Goal: Information Seeking & Learning: Learn about a topic

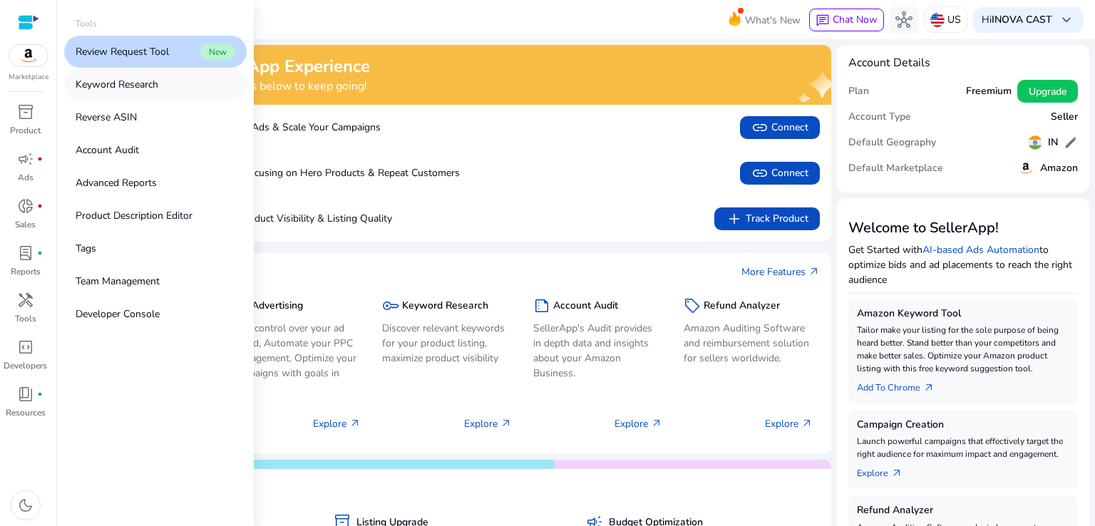
click at [117, 83] on p "Keyword Research" at bounding box center [117, 84] width 83 height 15
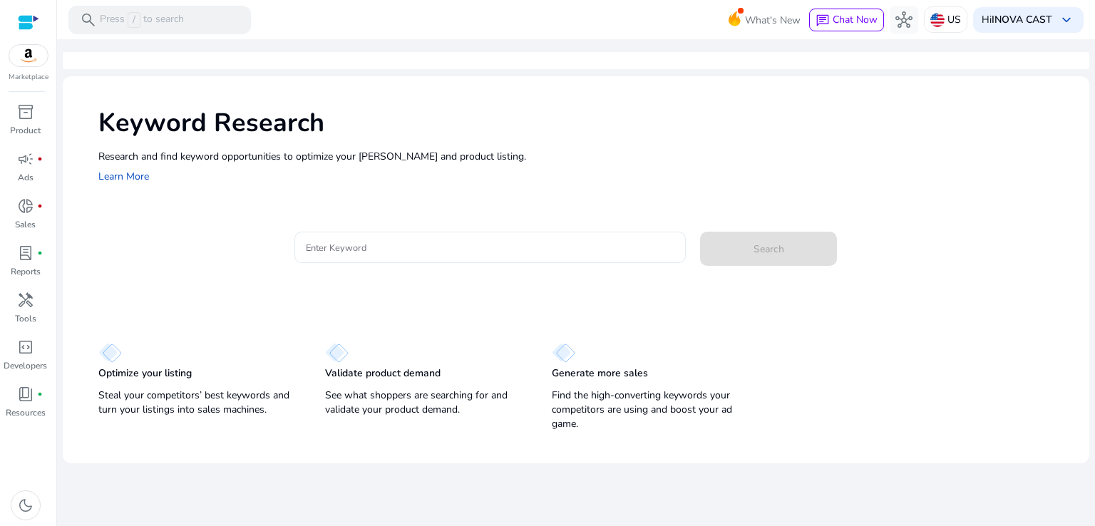
click at [401, 243] on input "Enter Keyword" at bounding box center [490, 247] width 369 height 16
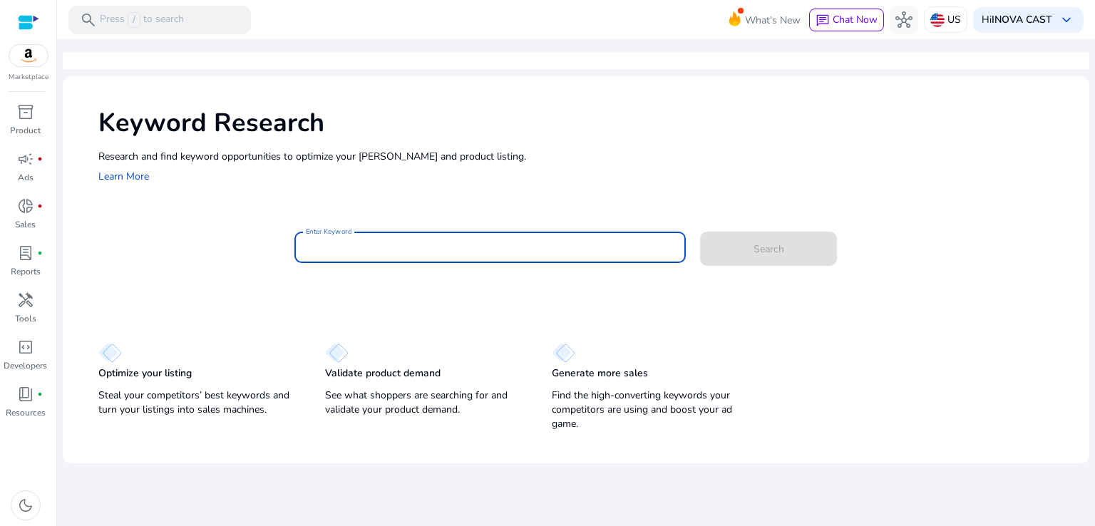
click at [334, 244] on input "Enter Keyword" at bounding box center [490, 247] width 369 height 16
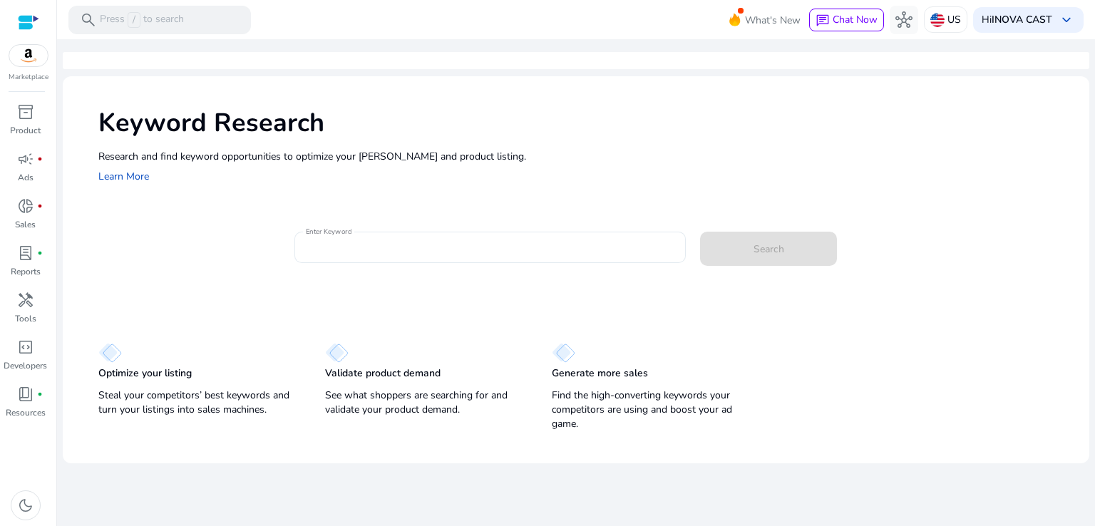
click at [374, 238] on div at bounding box center [490, 247] width 369 height 31
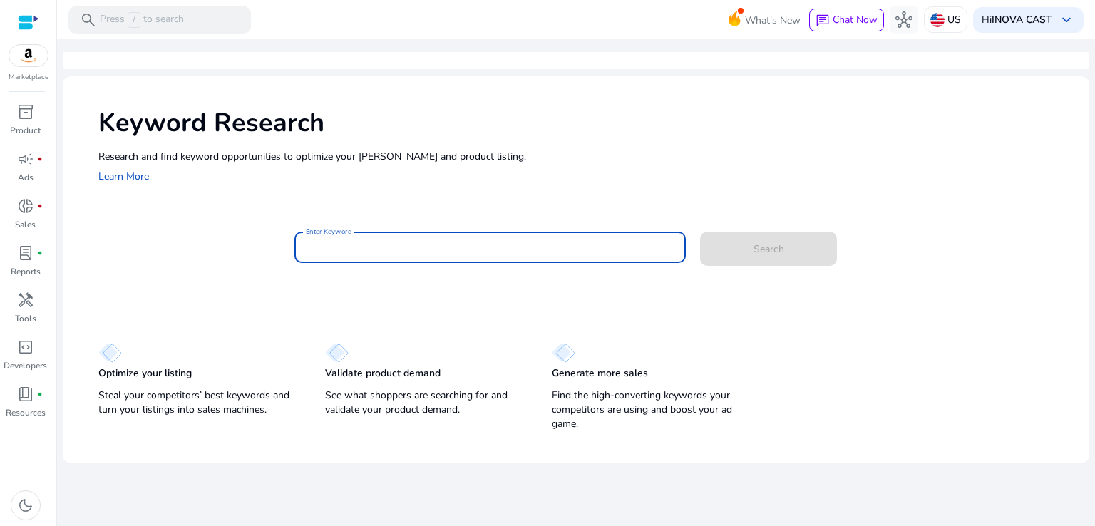
type input "*"
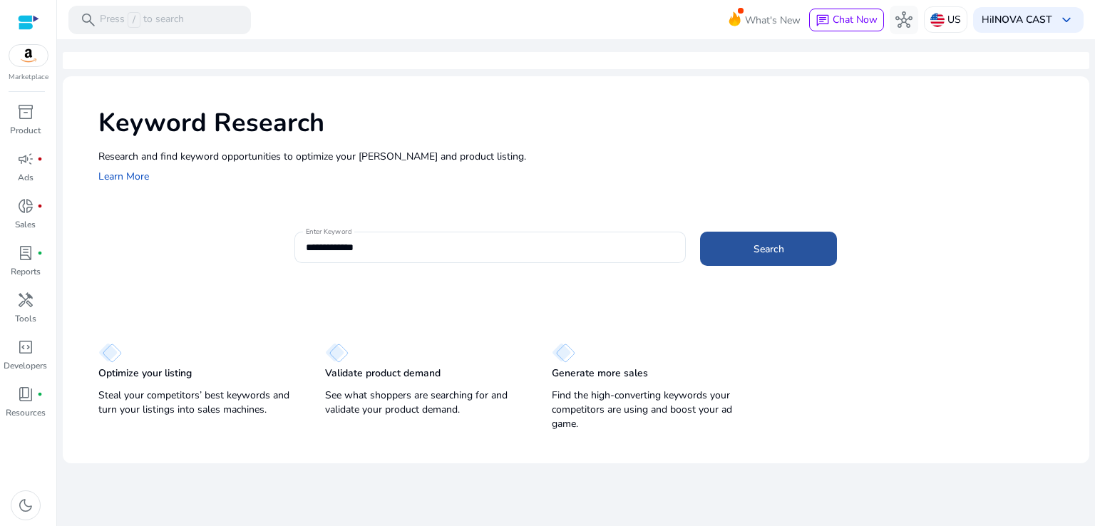
click at [792, 250] on span at bounding box center [768, 249] width 137 height 34
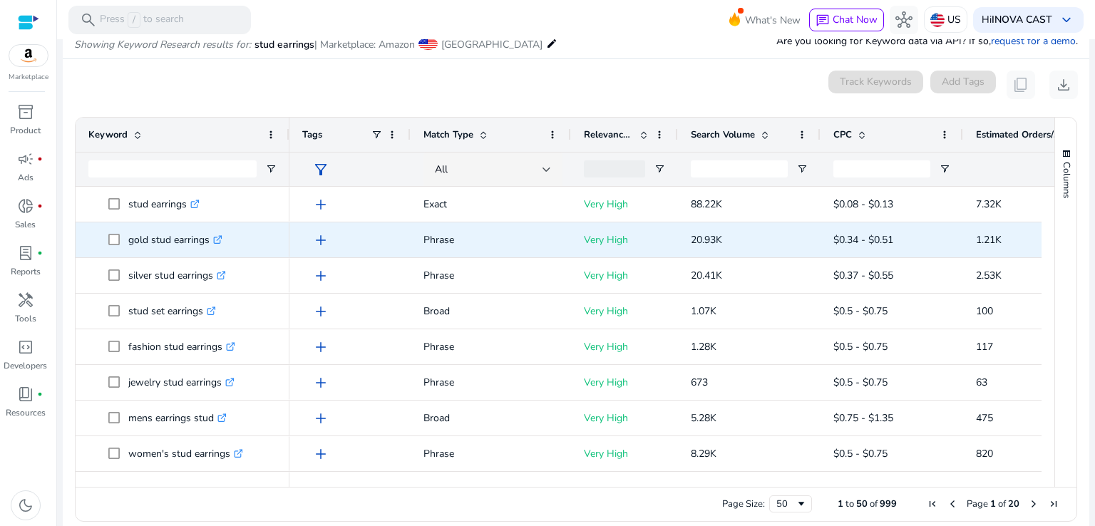
scroll to position [81, 0]
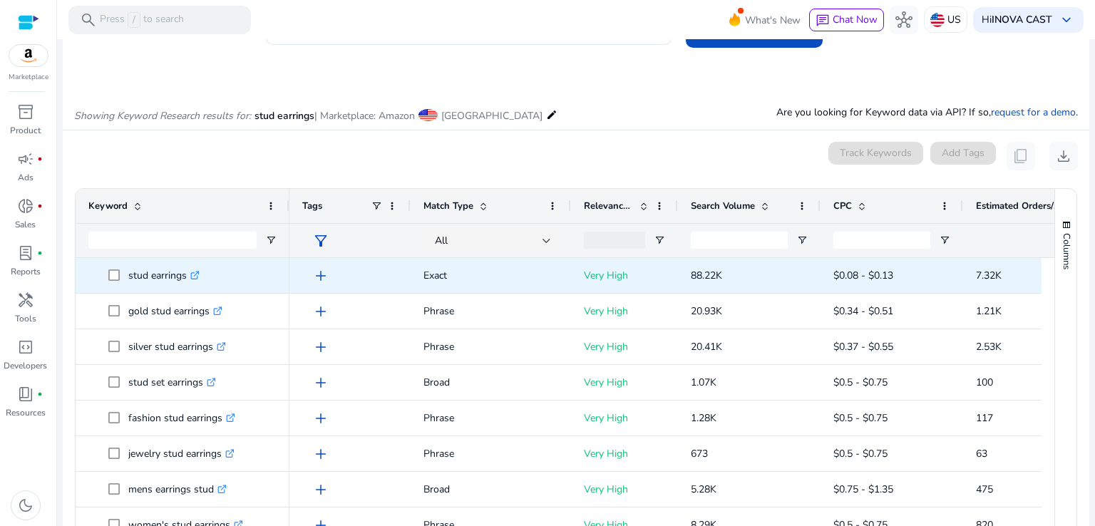
click at [120, 273] on span at bounding box center [118, 275] width 20 height 29
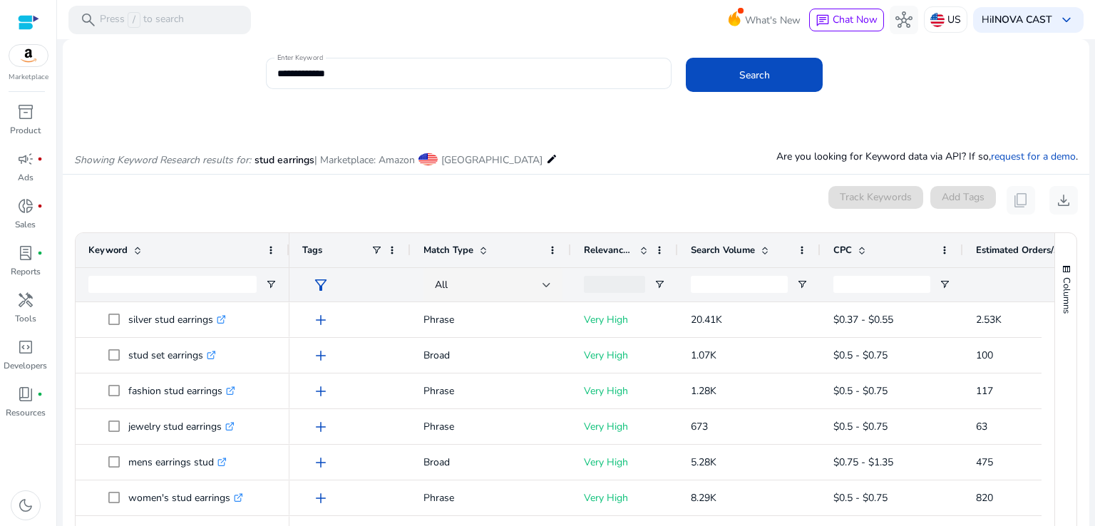
scroll to position [0, 0]
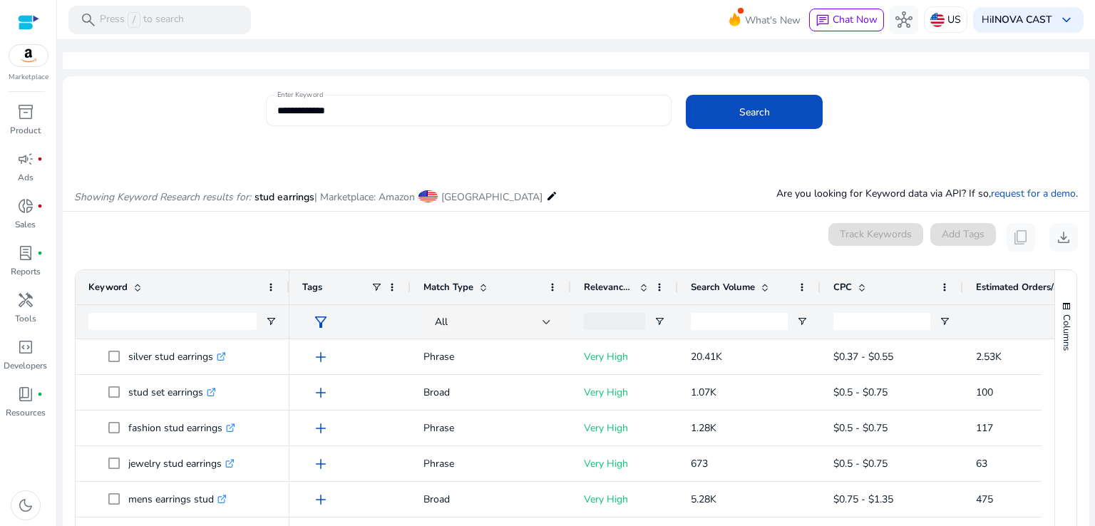
click at [278, 112] on input "**********" at bounding box center [468, 111] width 383 height 16
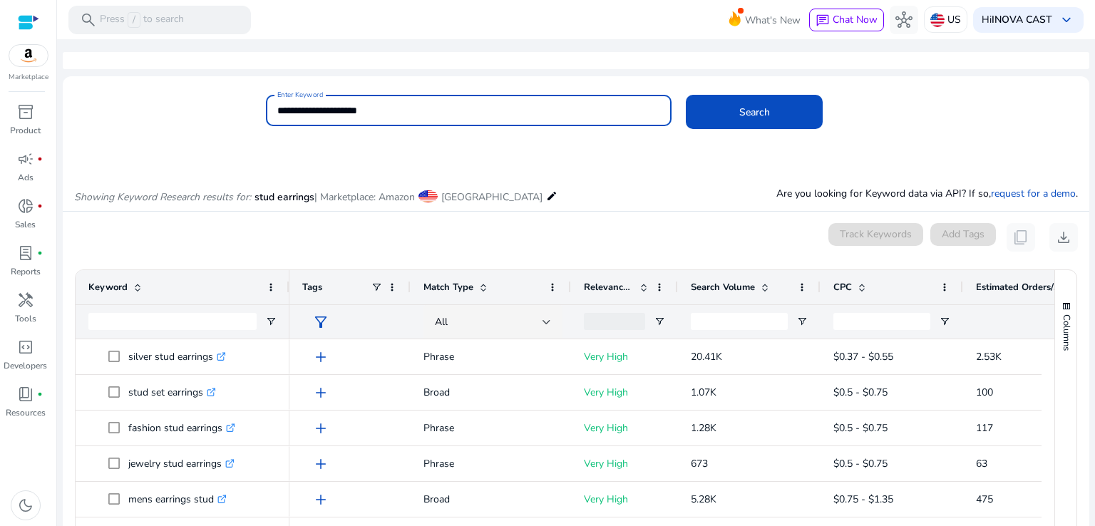
click at [686, 95] on button "Search" at bounding box center [754, 112] width 137 height 34
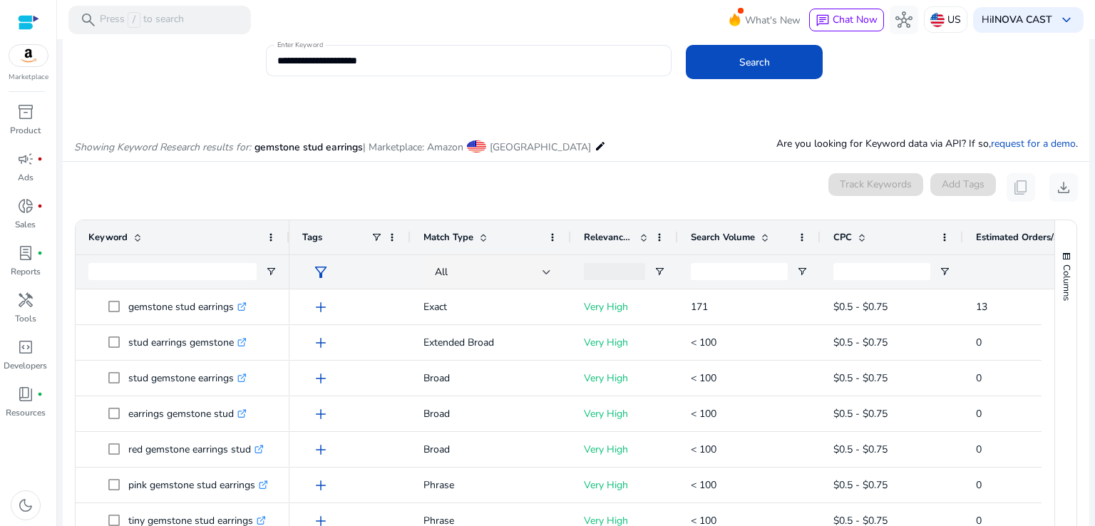
scroll to position [71, 0]
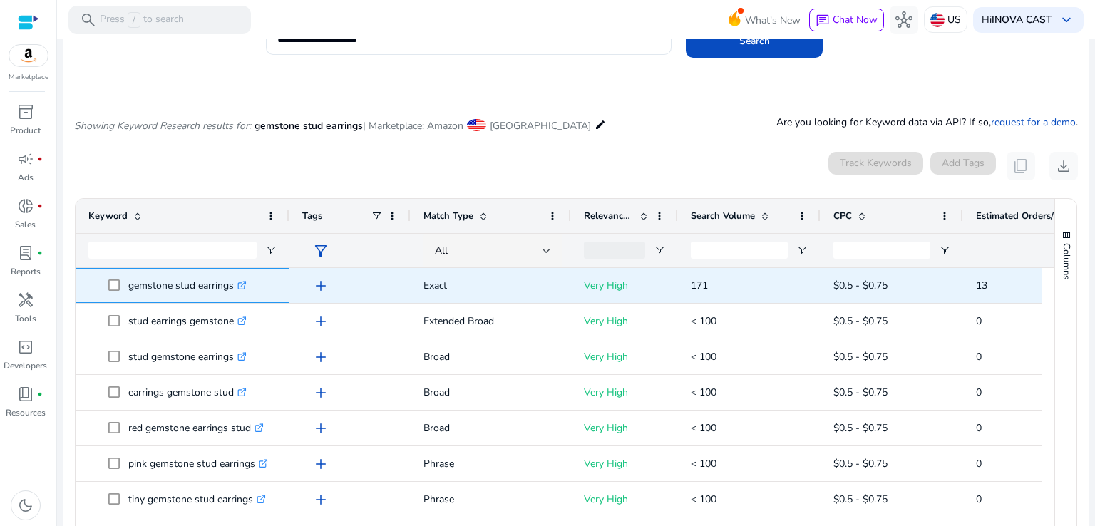
drag, startPoint x: 140, startPoint y: 284, endPoint x: 231, endPoint y: 289, distance: 91.4
click at [232, 289] on span "gemstone stud earrings .st0{fill:#2c8af8}" at bounding box center [192, 285] width 168 height 29
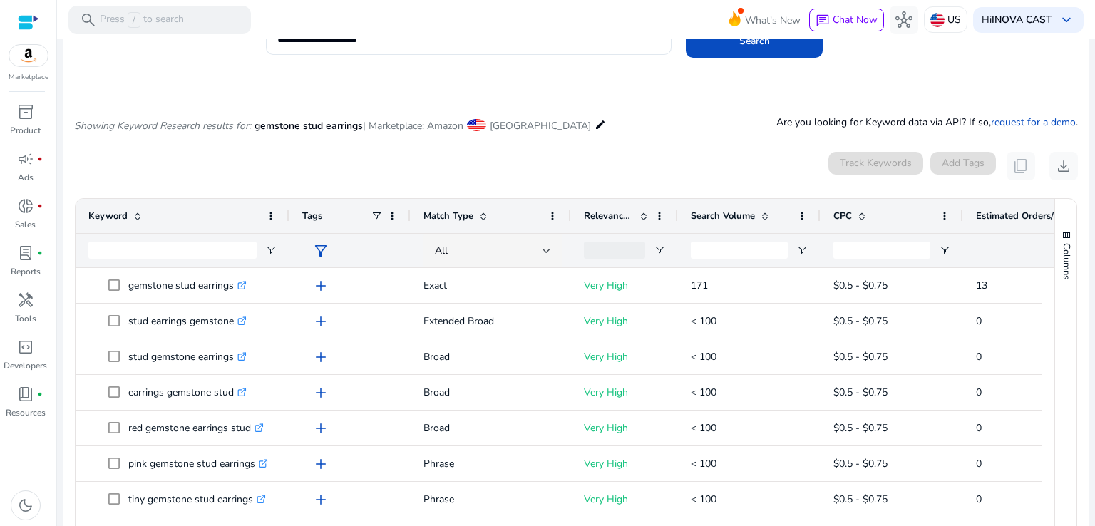
drag, startPoint x: 469, startPoint y: 167, endPoint x: 398, endPoint y: 198, distance: 77.2
click at [468, 167] on div "0 keyword(s) selected Track Keywords Add Tags content_copy download" at bounding box center [576, 166] width 1004 height 29
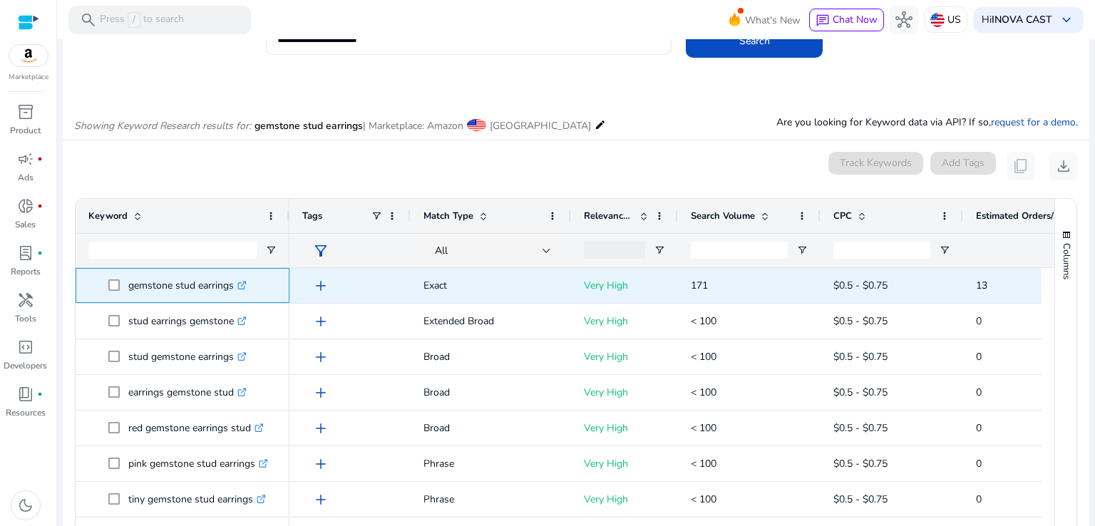
drag, startPoint x: 128, startPoint y: 286, endPoint x: 227, endPoint y: 289, distance: 99.1
click at [229, 289] on p "gemstone stud earrings .st0{fill:#2c8af8}" at bounding box center [187, 285] width 118 height 29
click at [231, 288] on p "gemstone stud earrings .st0{fill:#2c8af8}" at bounding box center [187, 285] width 118 height 29
drag, startPoint x: 232, startPoint y: 285, endPoint x: 123, endPoint y: 289, distance: 109.8
click at [123, 289] on span "gemstone stud earrings .st0{fill:#2c8af8}" at bounding box center [192, 285] width 168 height 29
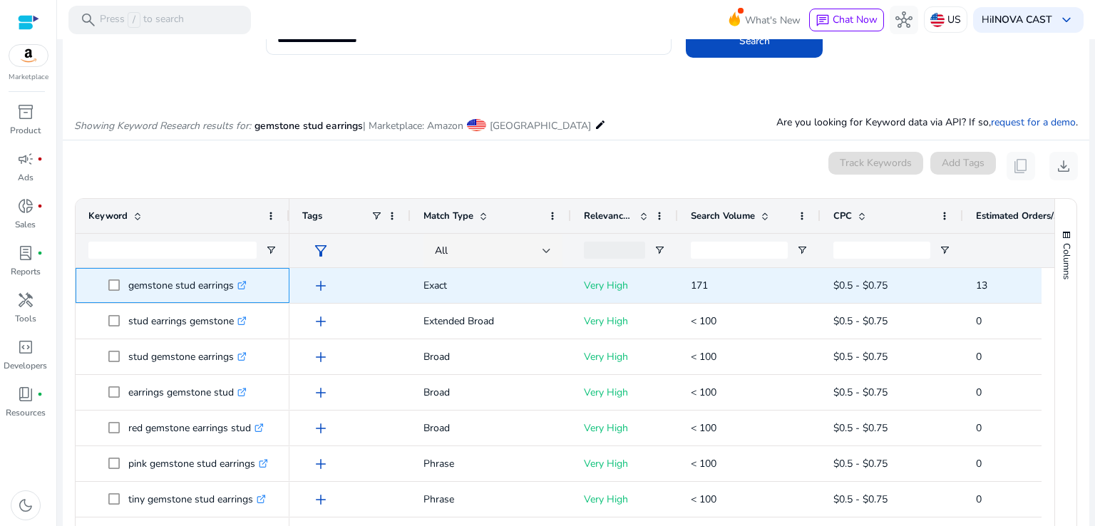
copy span "gemstone stud earrings"
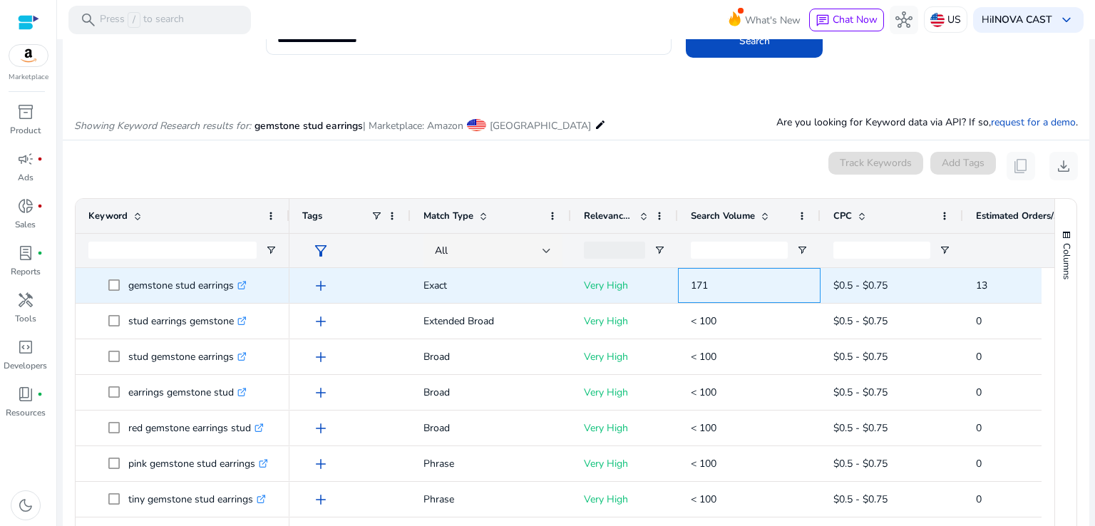
drag, startPoint x: 688, startPoint y: 285, endPoint x: 713, endPoint y: 284, distance: 25.7
click at [713, 284] on div "171" at bounding box center [749, 285] width 143 height 35
copy span "171"
drag, startPoint x: 974, startPoint y: 286, endPoint x: 987, endPoint y: 287, distance: 12.8
click at [987, 287] on div "13" at bounding box center [1034, 285] width 143 height 35
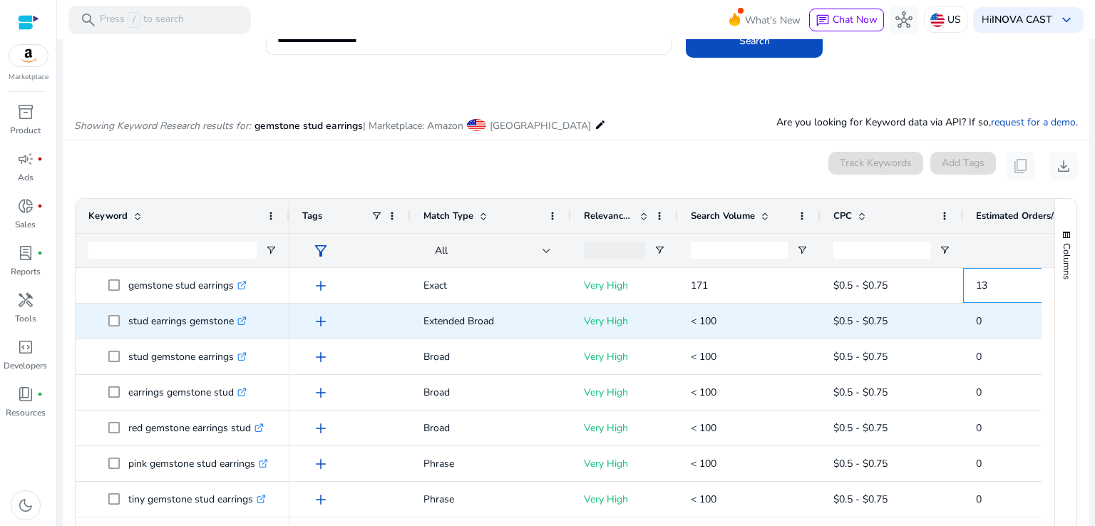
copy span "13"
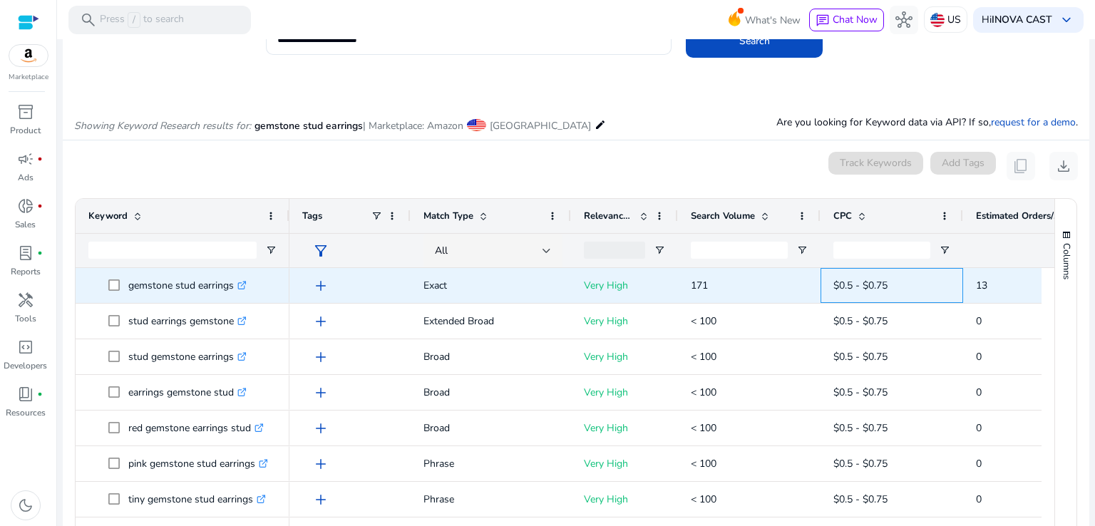
drag, startPoint x: 895, startPoint y: 284, endPoint x: 832, endPoint y: 282, distance: 63.5
click at [832, 282] on div "$0.5 - $0.75" at bounding box center [891, 285] width 143 height 35
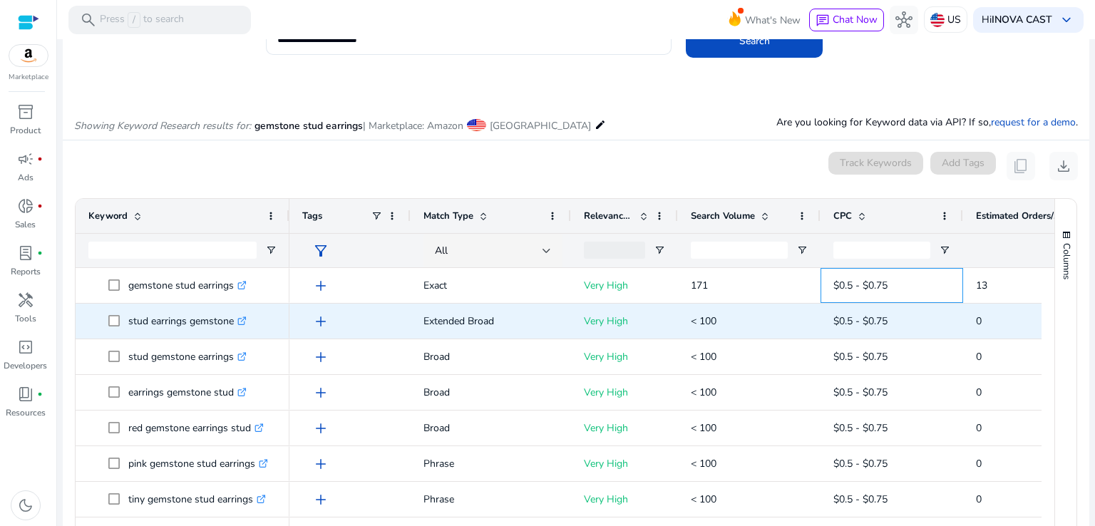
copy span "$0.5 - $0.75"
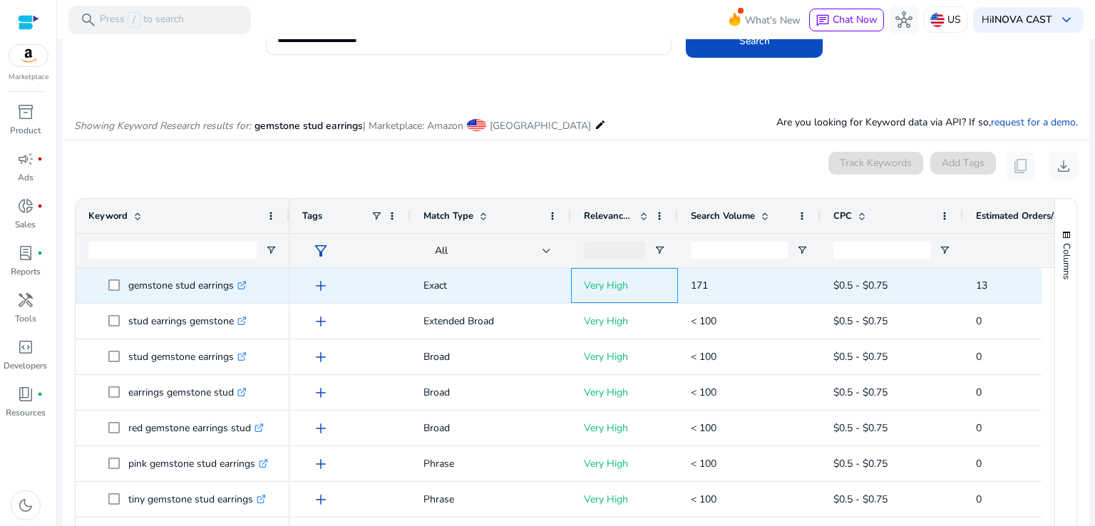
drag, startPoint x: 580, startPoint y: 286, endPoint x: 632, endPoint y: 284, distance: 51.4
click at [632, 284] on div "Very High" at bounding box center [624, 285] width 107 height 35
copy p "Very High"
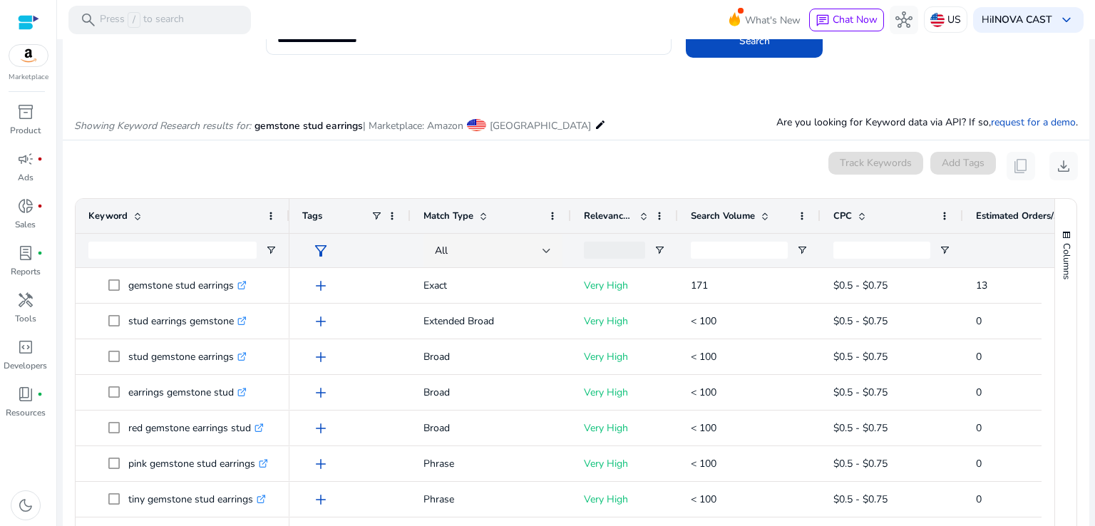
click at [664, 198] on div "Drag here to set row groups Drag here to set column labels Keyword Tags 13" at bounding box center [576, 400] width 1002 height 405
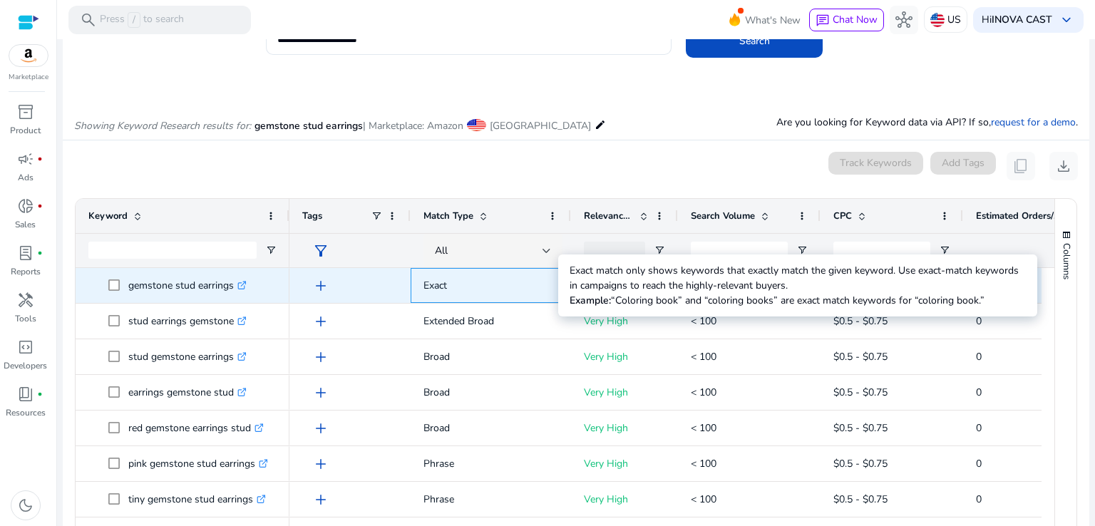
drag, startPoint x: 459, startPoint y: 282, endPoint x: 423, endPoint y: 282, distance: 35.6
click at [423, 282] on p "Exact" at bounding box center [490, 285] width 135 height 29
copy p "Exact"
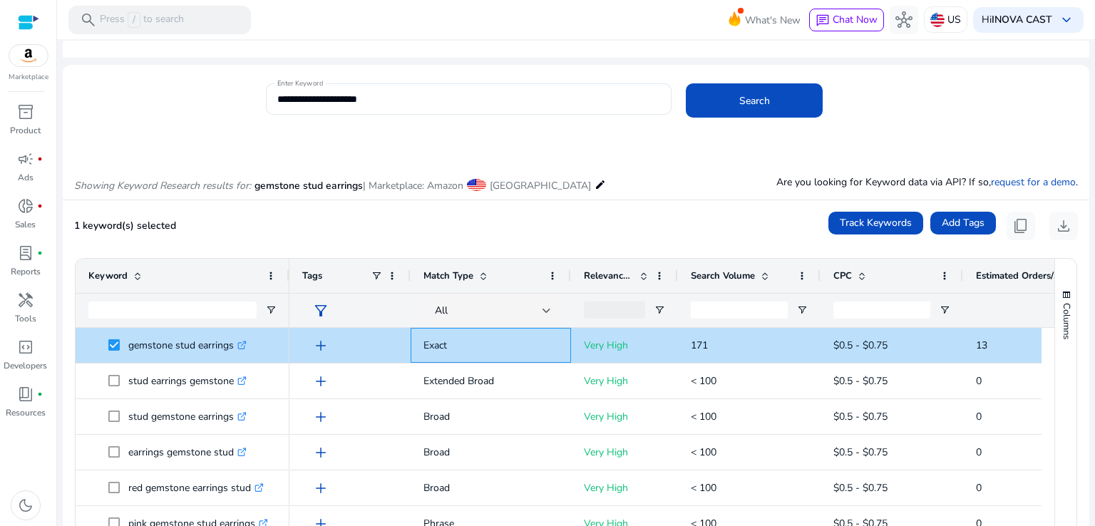
scroll to position [0, 0]
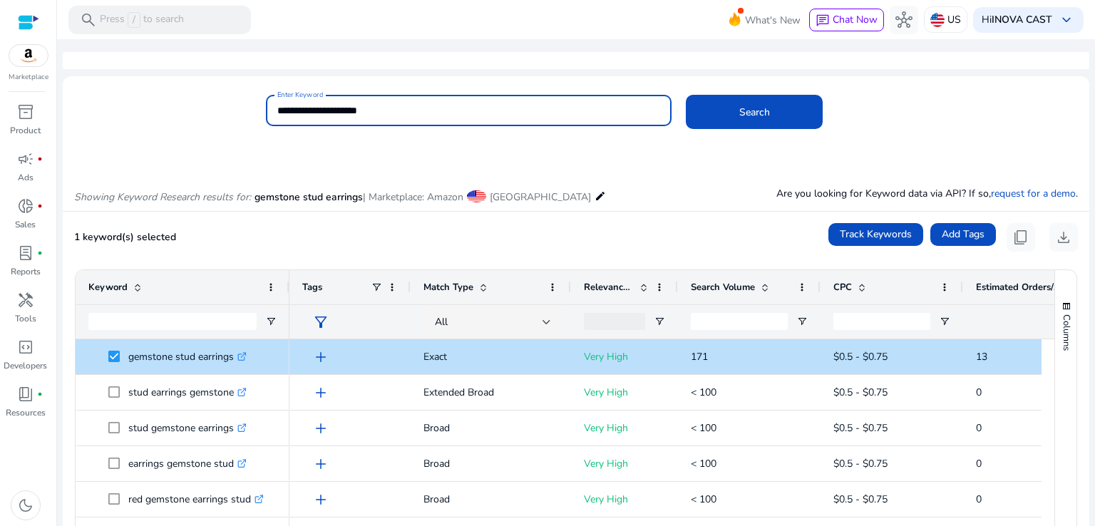
drag, startPoint x: 320, startPoint y: 110, endPoint x: 274, endPoint y: 115, distance: 45.9
click at [274, 115] on div "**********" at bounding box center [469, 110] width 406 height 31
type input "**********"
click at [686, 95] on button "Search" at bounding box center [754, 112] width 137 height 34
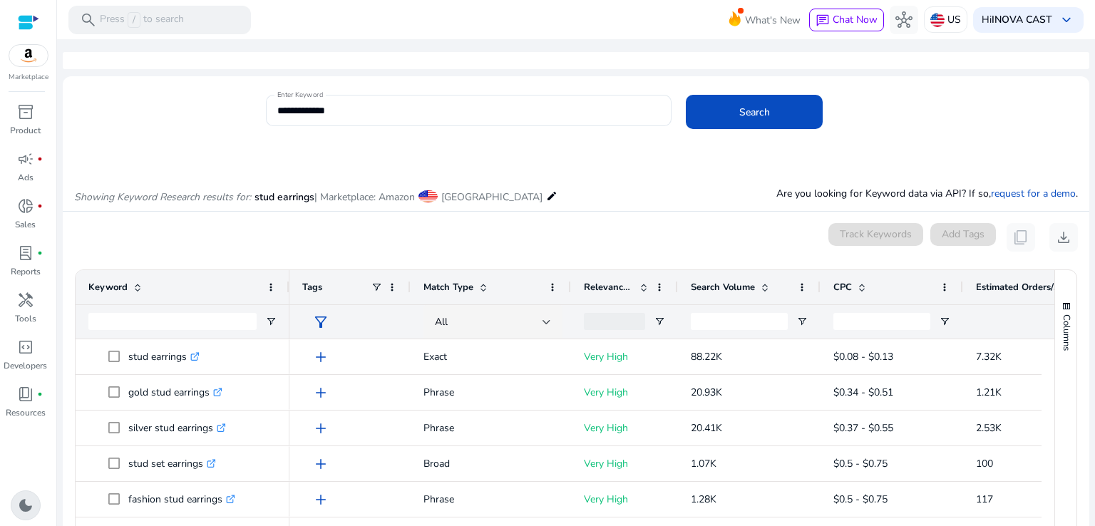
scroll to position [153, 0]
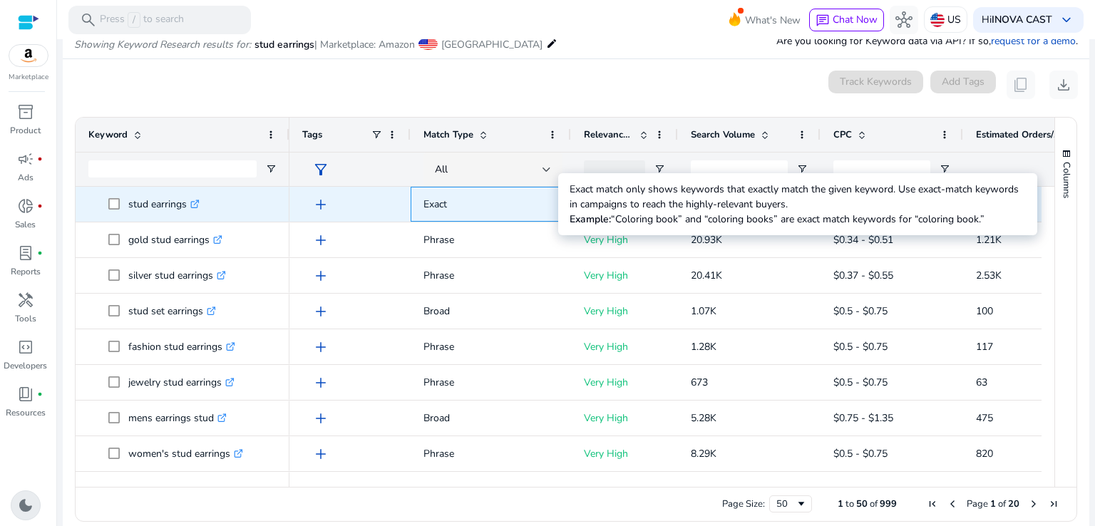
drag, startPoint x: 421, startPoint y: 202, endPoint x: 456, endPoint y: 205, distance: 35.7
click at [456, 205] on div "Exact" at bounding box center [491, 204] width 160 height 35
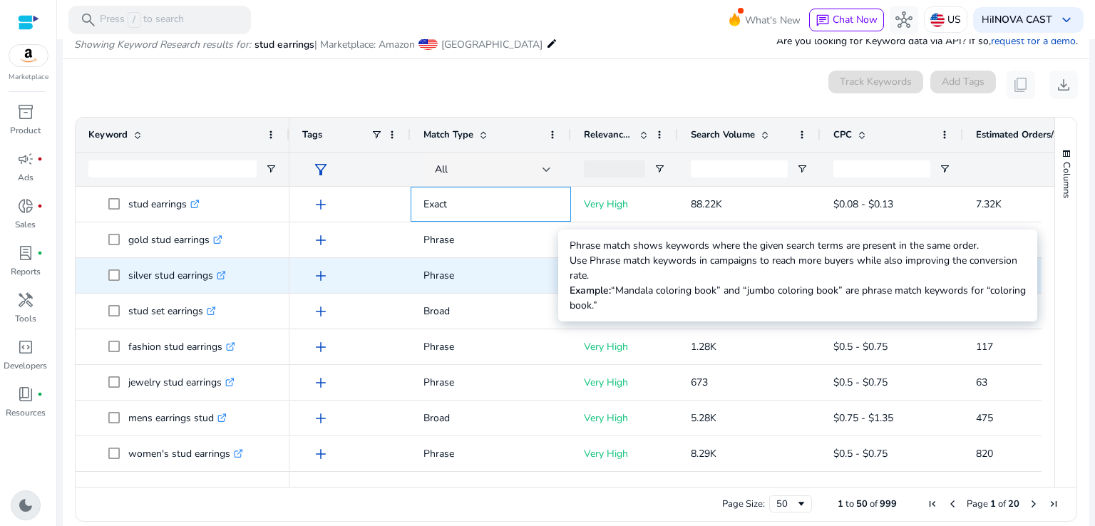
copy p "Exact"
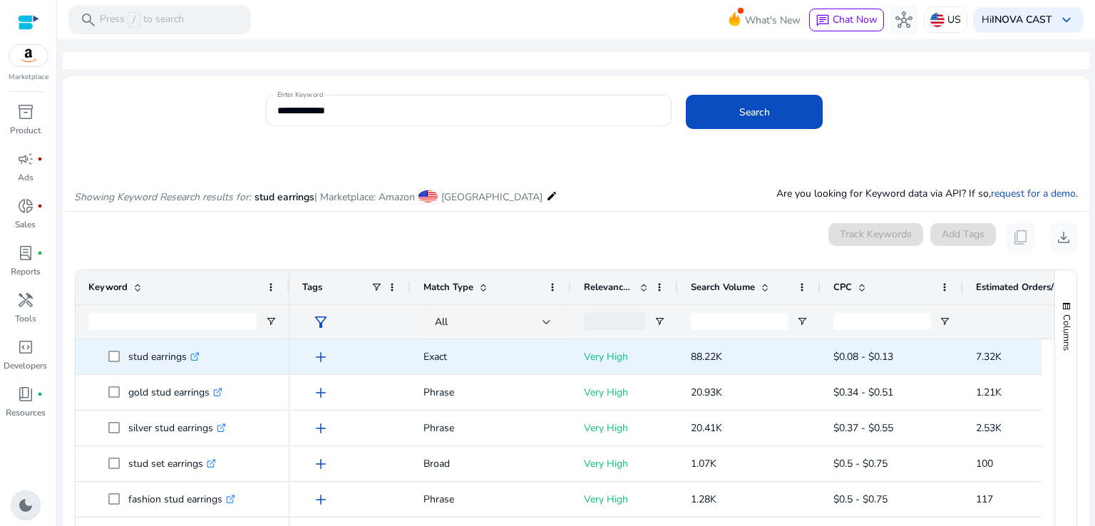
click at [721, 350] on span "88.22K" at bounding box center [706, 357] width 31 height 14
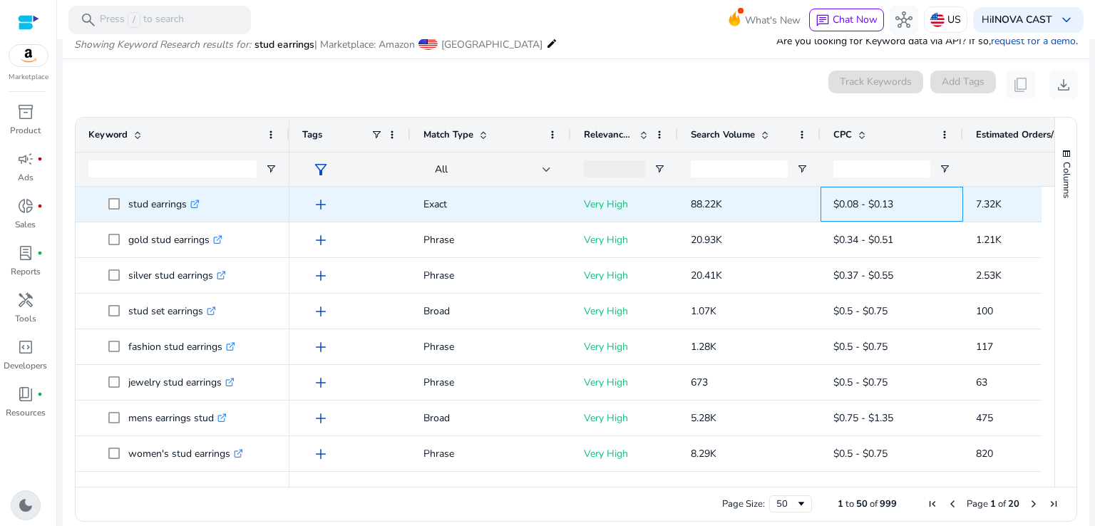
click at [907, 197] on span "$0.08 - $0.13" at bounding box center [891, 204] width 117 height 29
drag, startPoint x: 907, startPoint y: 199, endPoint x: 829, endPoint y: 202, distance: 77.7
click at [829, 202] on div "$0.08 - $0.13" at bounding box center [891, 204] width 143 height 35
copy span "$0.08 - $0.13"
drag, startPoint x: 974, startPoint y: 200, endPoint x: 1001, endPoint y: 204, distance: 26.6
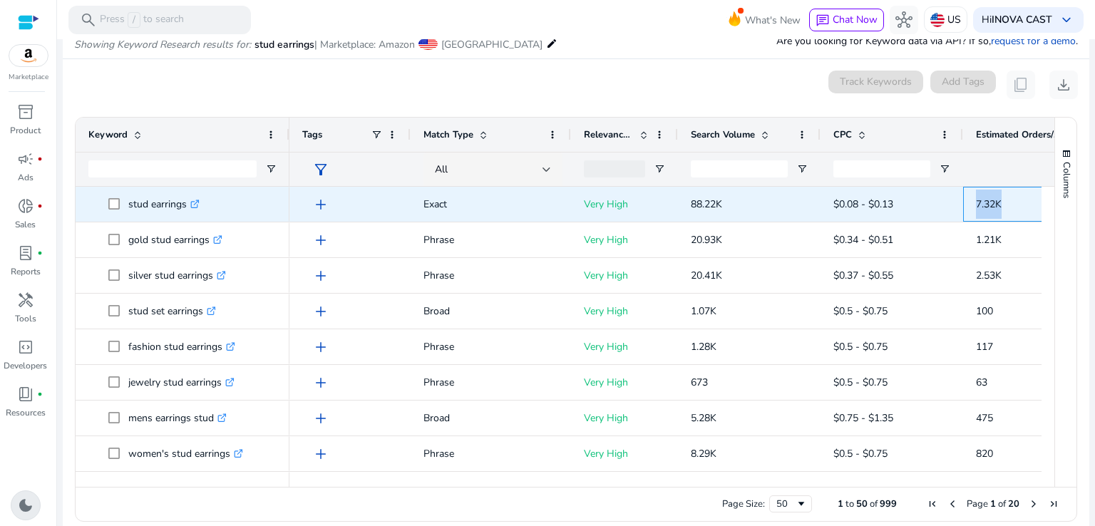
click at [1001, 204] on div "7.32K" at bounding box center [1034, 204] width 143 height 35
copy span "7.32K"
drag, startPoint x: 125, startPoint y: 202, endPoint x: 185, endPoint y: 209, distance: 60.3
click at [185, 209] on span "stud earrings .st0{fill:#2c8af8}" at bounding box center [192, 204] width 168 height 29
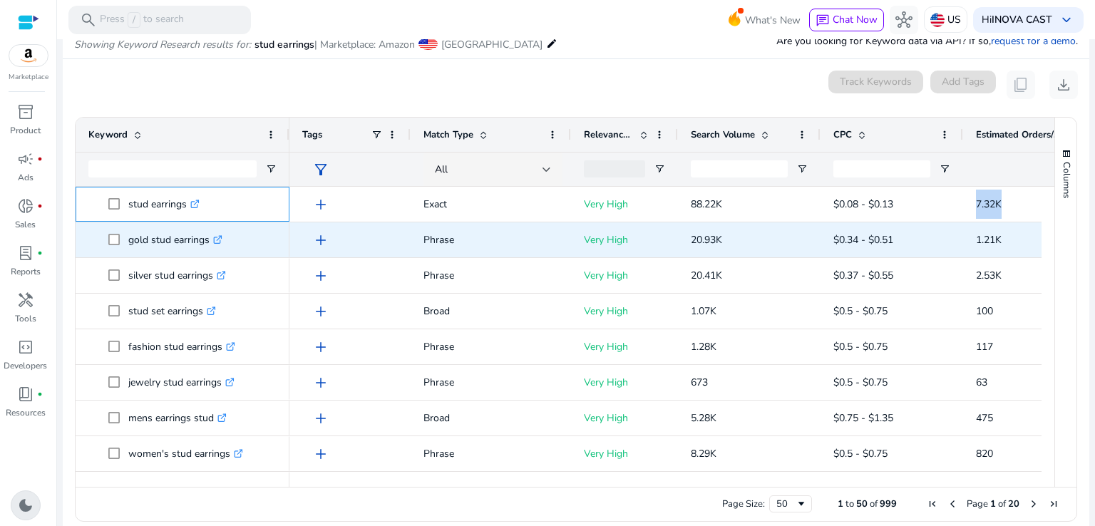
copy span "stud earrings"
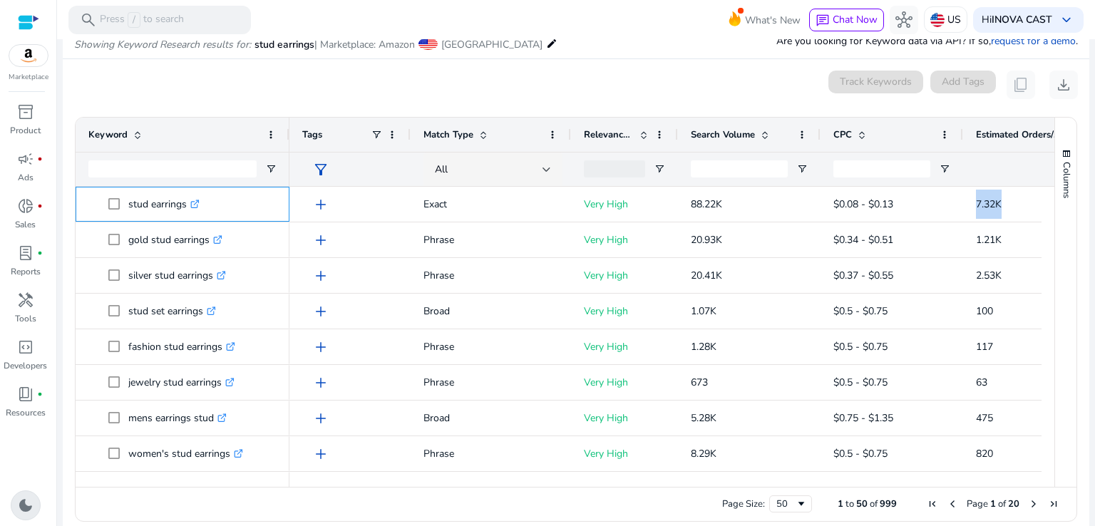
scroll to position [0, 0]
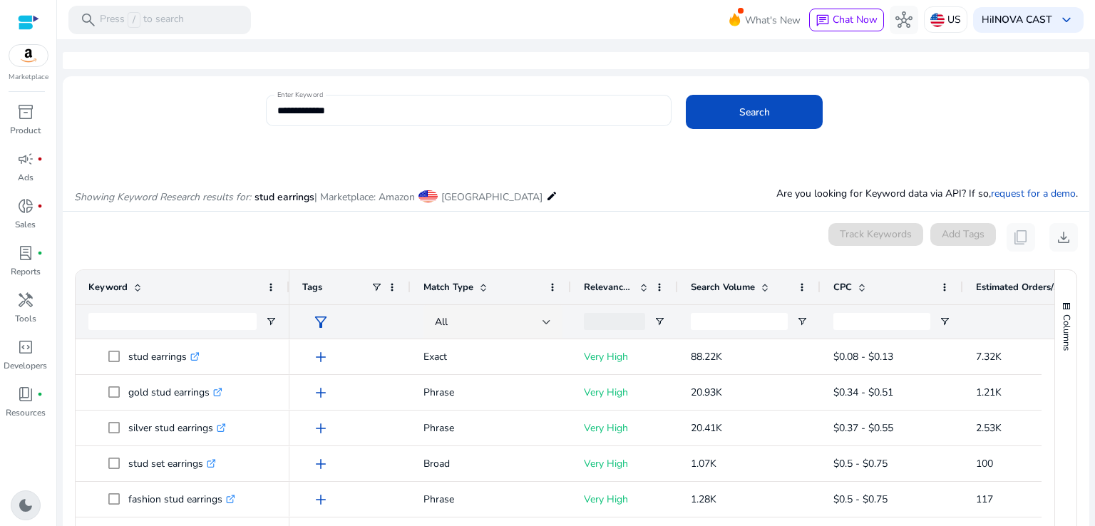
click at [277, 110] on input "**********" at bounding box center [468, 111] width 383 height 16
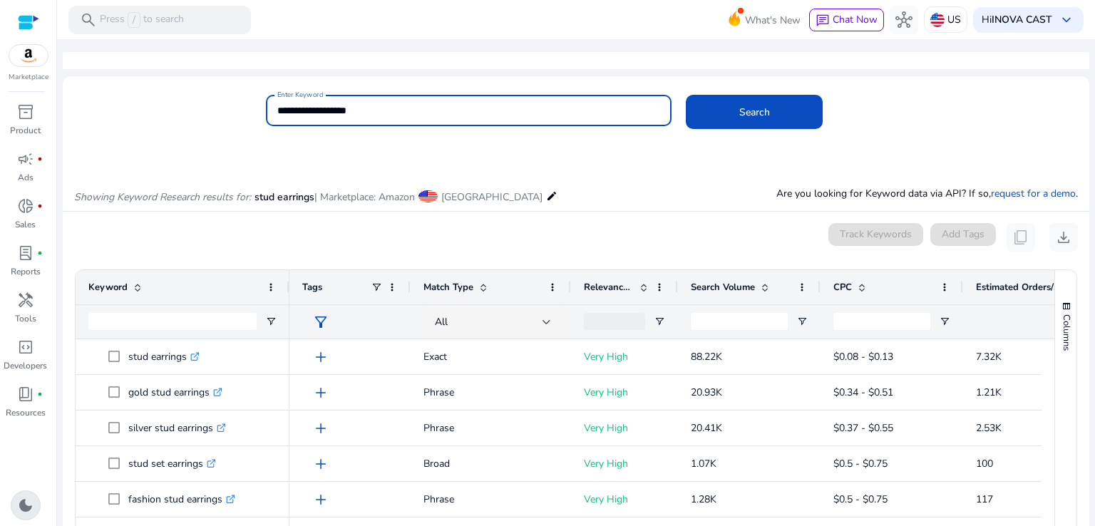
click at [686, 95] on button "Search" at bounding box center [754, 112] width 137 height 34
drag, startPoint x: 300, startPoint y: 111, endPoint x: 271, endPoint y: 118, distance: 29.9
click at [271, 118] on div "**********" at bounding box center [469, 110] width 406 height 31
type input "**********"
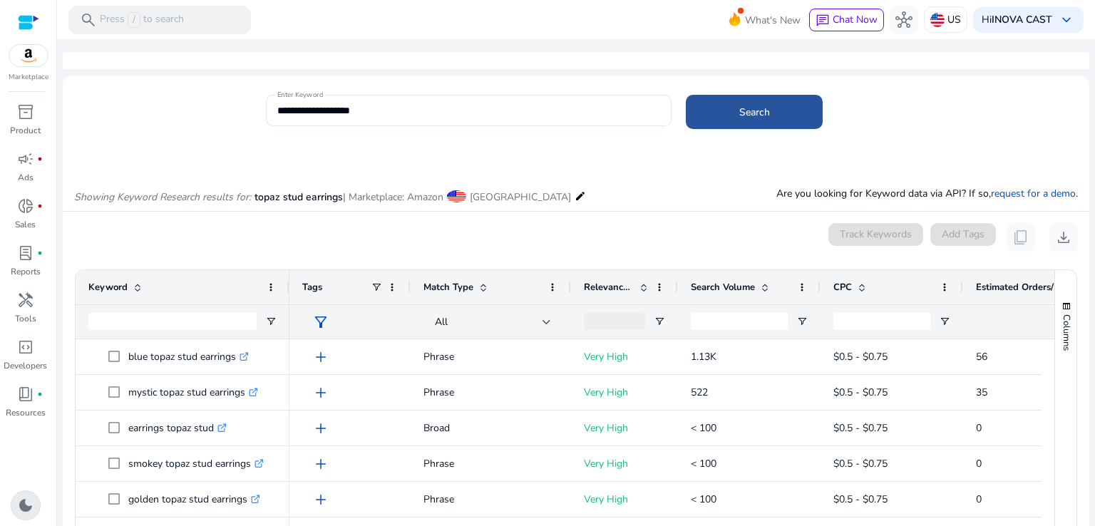
drag, startPoint x: 753, startPoint y: 109, endPoint x: 761, endPoint y: 127, distance: 19.2
click at [755, 109] on span "Search" at bounding box center [754, 112] width 31 height 15
